Goal: Information Seeking & Learning: Learn about a topic

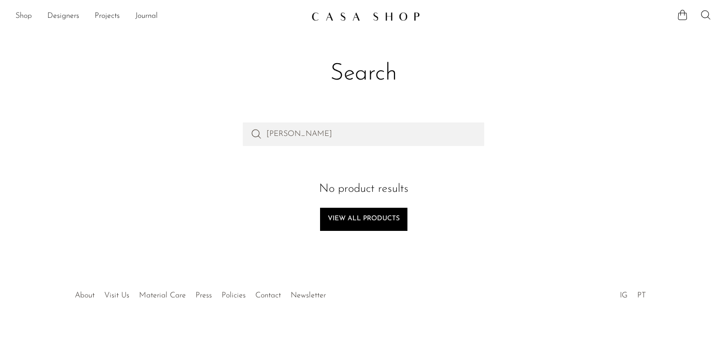
click at [28, 16] on link "Shop" at bounding box center [23, 16] width 16 height 13
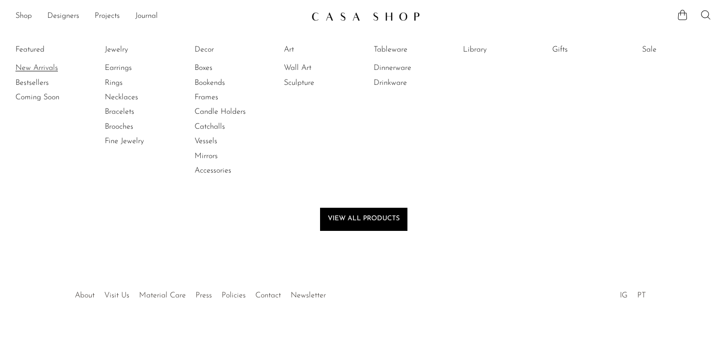
click at [31, 66] on link "New Arrivals" at bounding box center [51, 68] width 72 height 11
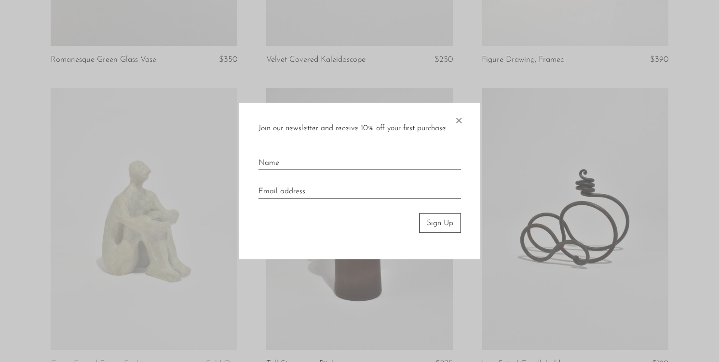
scroll to position [305, 0]
click at [457, 121] on span "×" at bounding box center [459, 118] width 10 height 31
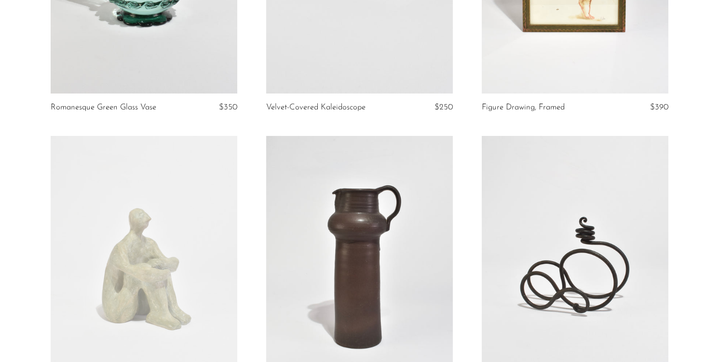
scroll to position [0, 0]
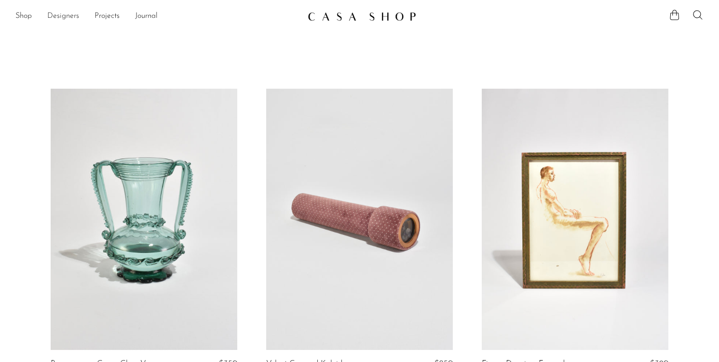
click at [67, 14] on link "Designers" at bounding box center [63, 16] width 32 height 13
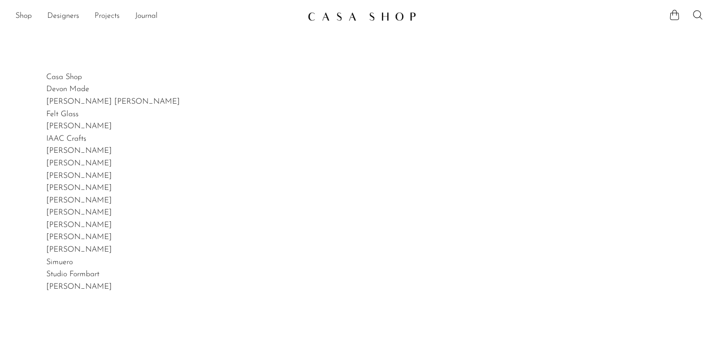
click at [112, 17] on link "Projects" at bounding box center [107, 16] width 25 height 13
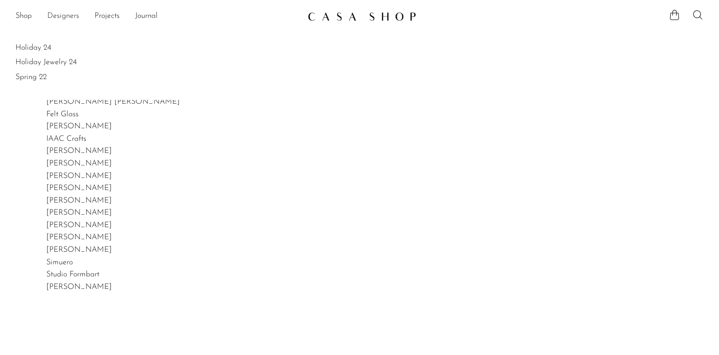
click at [61, 14] on link "Designers" at bounding box center [63, 16] width 32 height 13
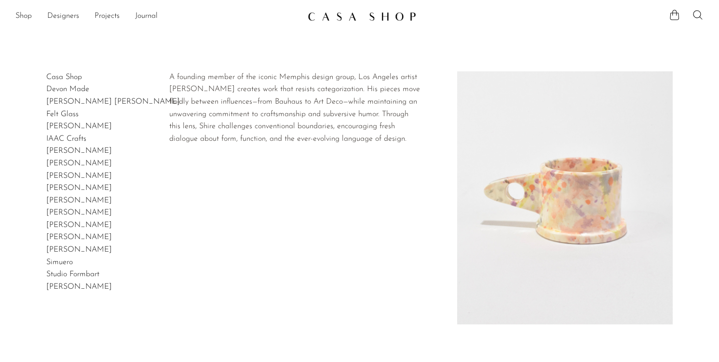
click at [55, 197] on link "[PERSON_NAME]" at bounding box center [79, 201] width 66 height 8
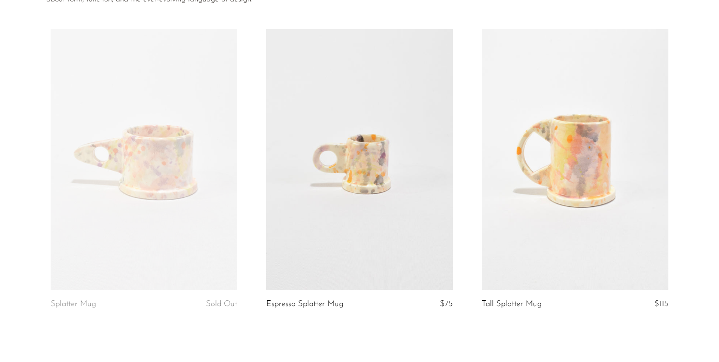
scroll to position [132, 0]
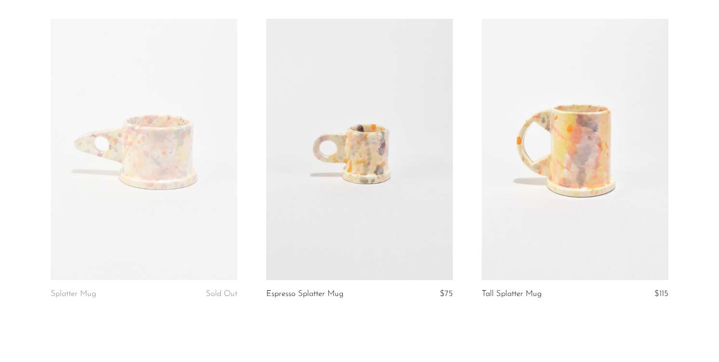
click at [584, 141] on link at bounding box center [575, 150] width 187 height 262
click at [358, 161] on link at bounding box center [359, 150] width 187 height 262
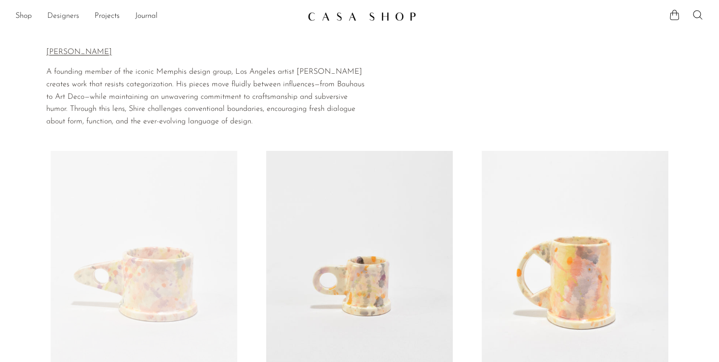
click at [73, 17] on link "Designers" at bounding box center [63, 16] width 32 height 13
